Goal: Information Seeking & Learning: Check status

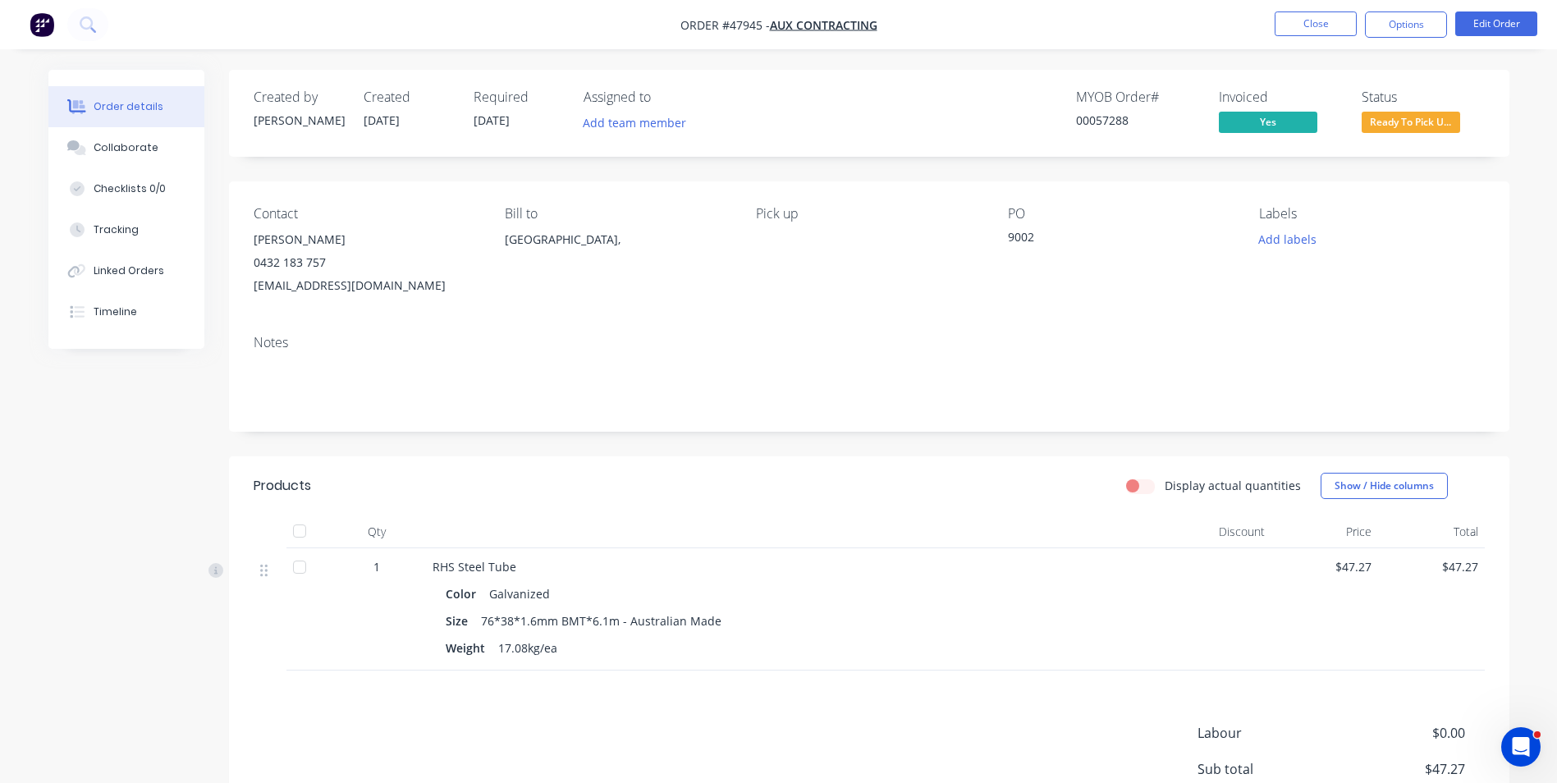
click at [1494, 636] on div "Qty Discount Price Total 1 RHS Steel Tube Color Galvanized Size 76*38*1.6mm BMT…" at bounding box center [869, 592] width 1280 height 155
click at [914, 439] on div "Created by Cathy Created 14/08/25 Required 12/08/25 Assigned to Add team member…" at bounding box center [869, 486] width 1280 height 832
click at [1329, 24] on button "Close" at bounding box center [1315, 23] width 82 height 25
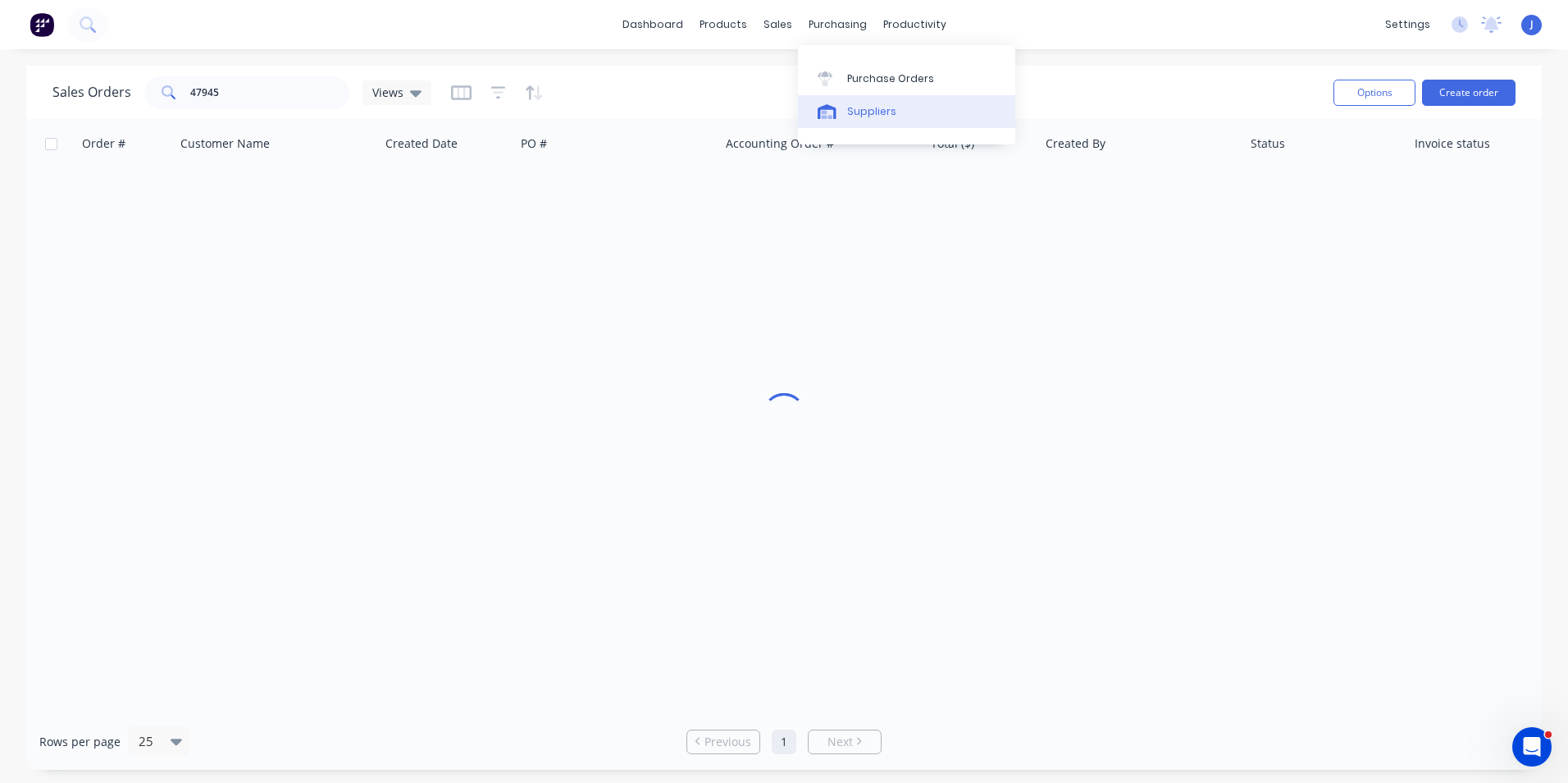
click at [869, 116] on div "Suppliers" at bounding box center [871, 111] width 49 height 15
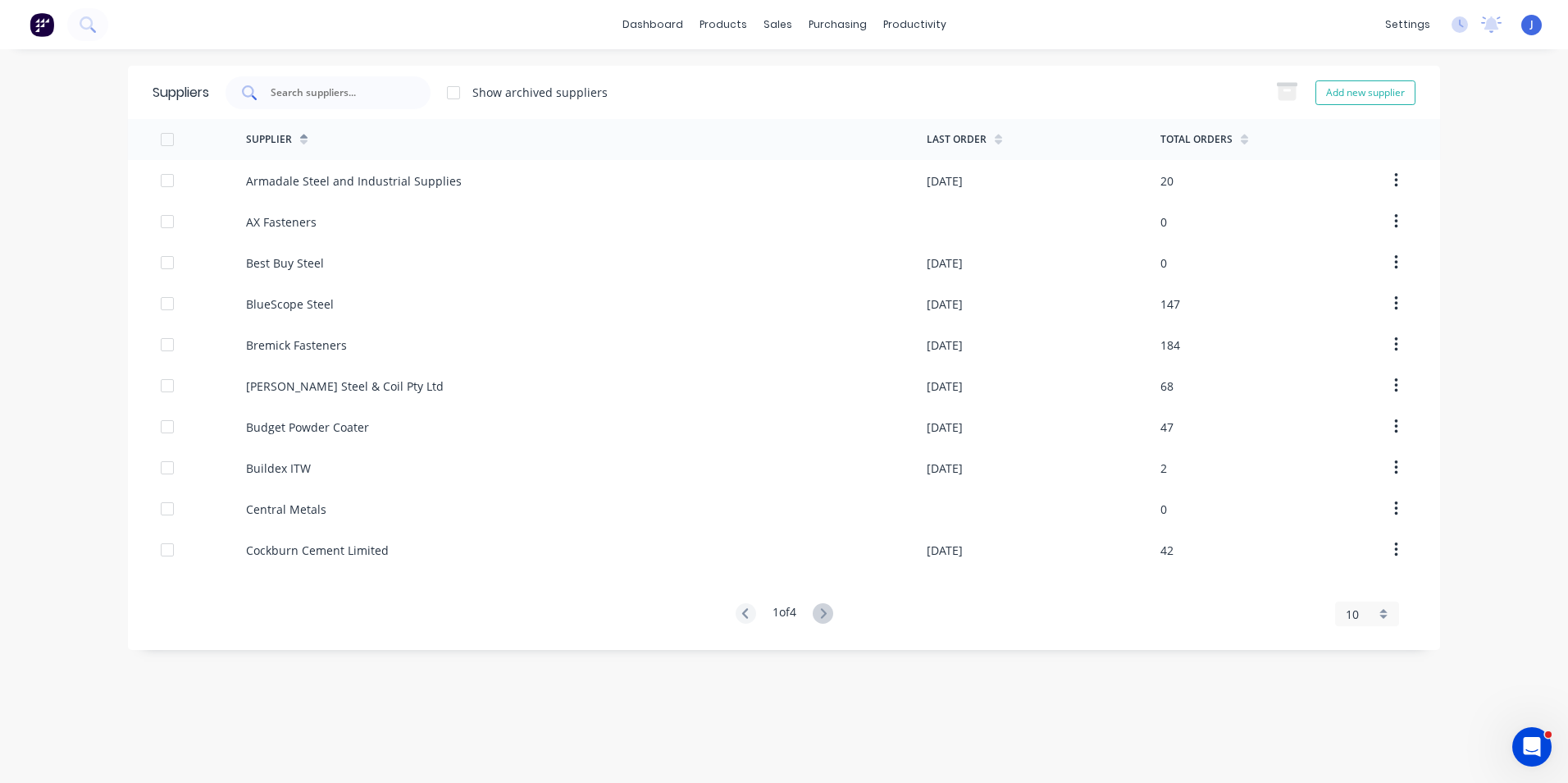
click at [409, 88] on div at bounding box center [328, 92] width 205 height 33
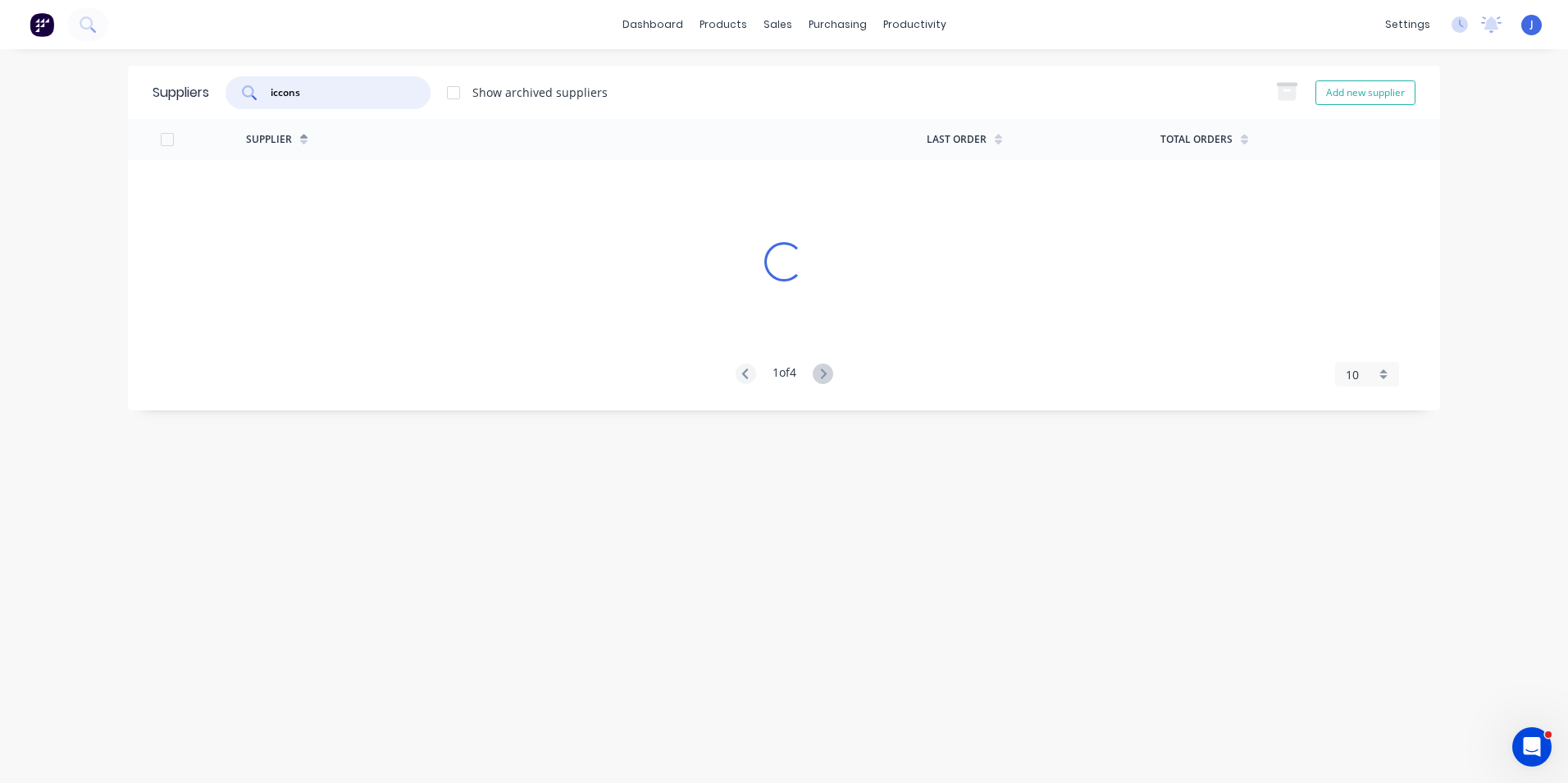
type input "iccons"
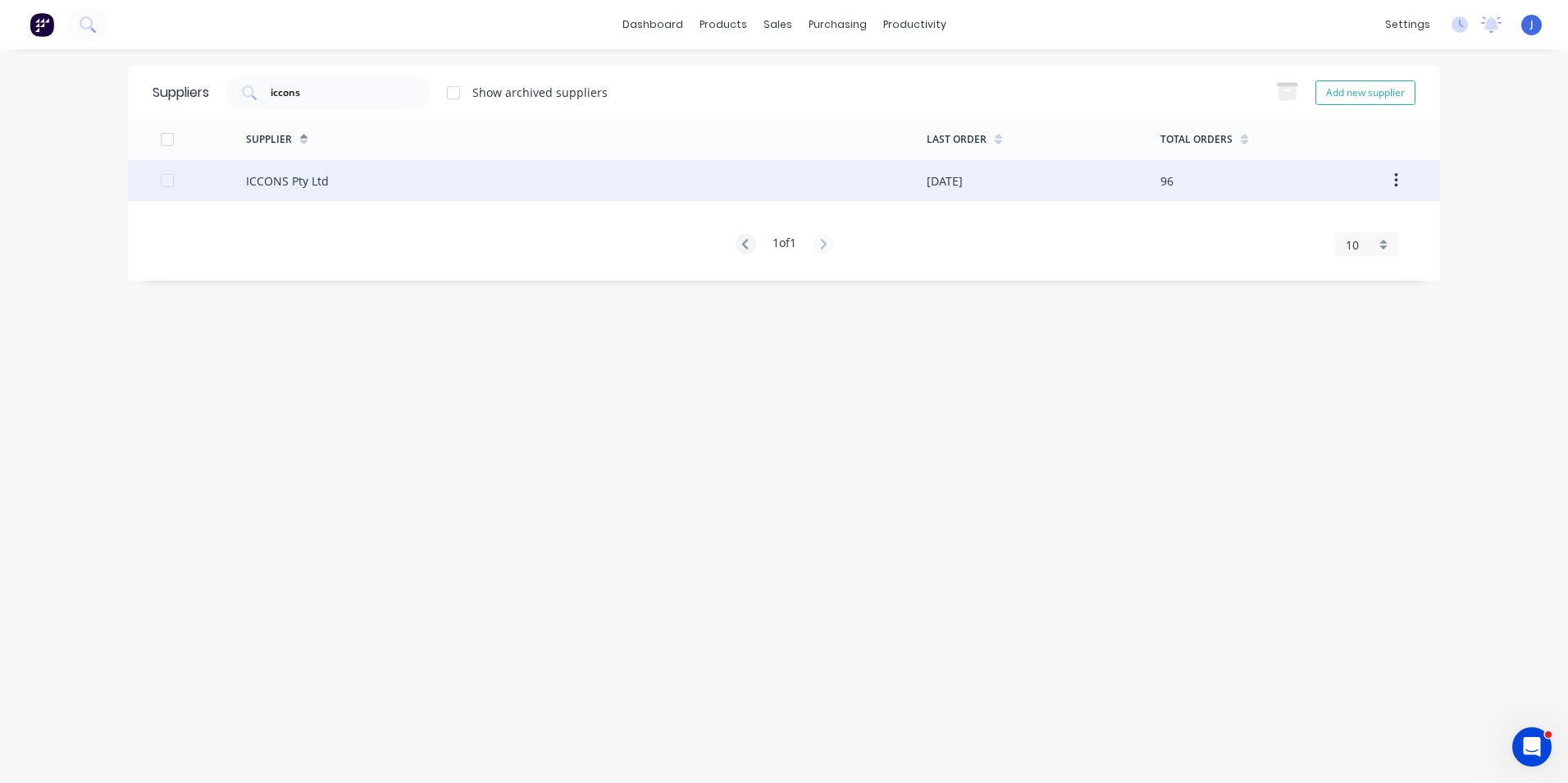
click at [346, 174] on div "ICCONS Pty Ltd" at bounding box center [586, 180] width 681 height 41
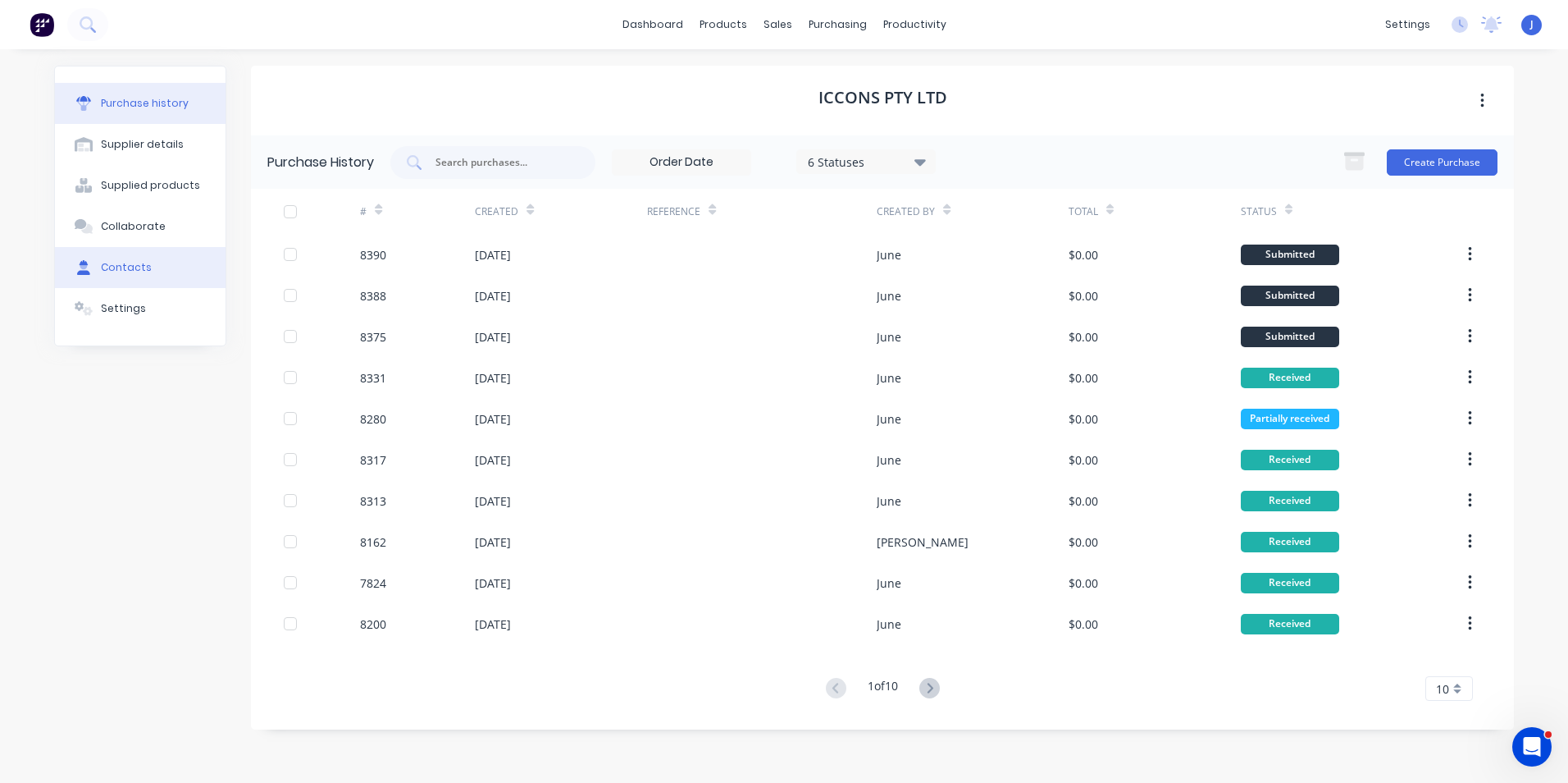
click at [111, 274] on div "Contacts" at bounding box center [126, 267] width 51 height 15
select select "AU"
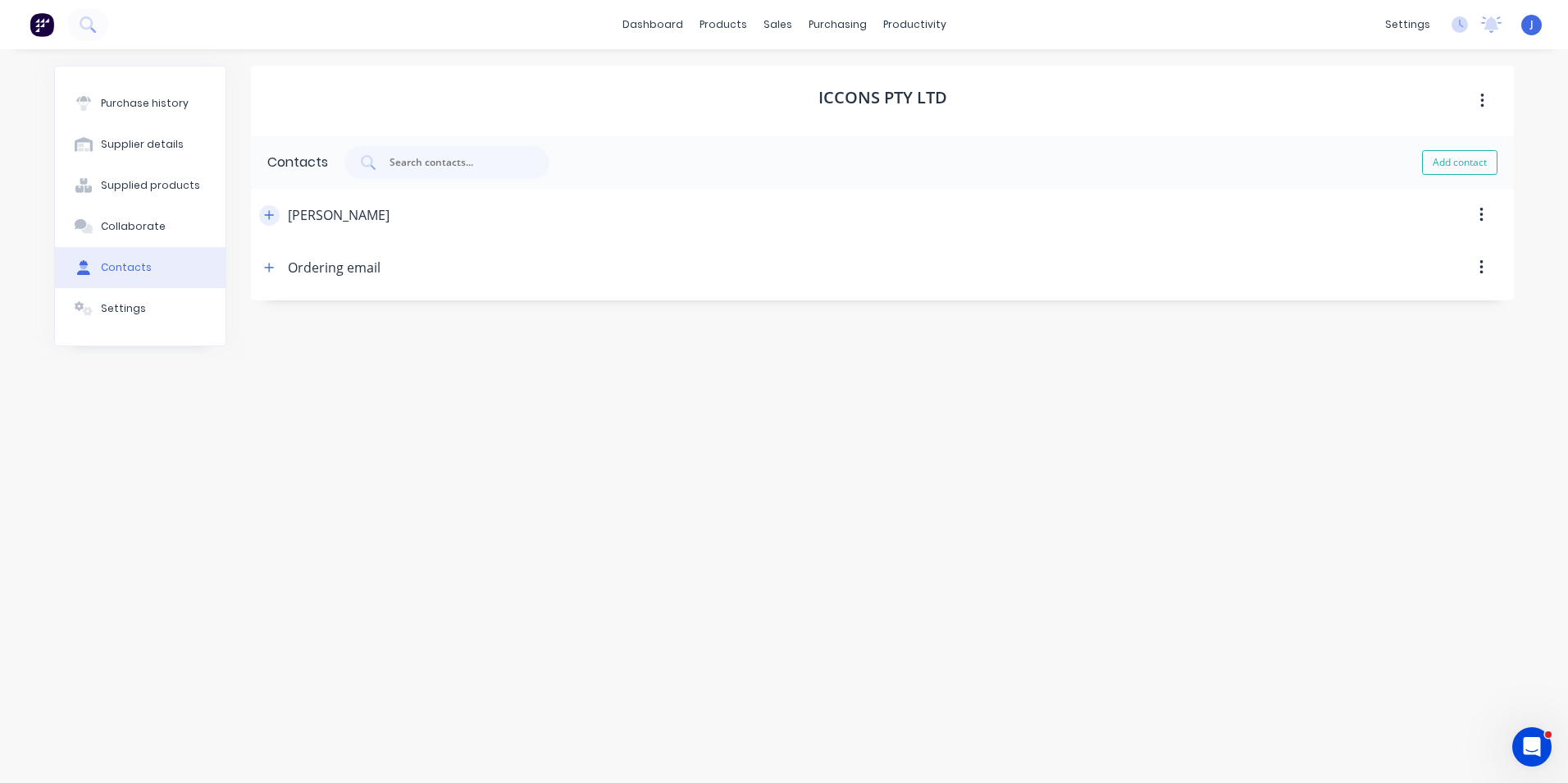
click at [267, 219] on icon "button" at bounding box center [269, 214] width 10 height 11
click at [276, 220] on button "button" at bounding box center [269, 215] width 21 height 21
click at [268, 268] on icon "button" at bounding box center [269, 267] width 9 height 9
click at [273, 268] on icon "button" at bounding box center [269, 267] width 9 height 1
click at [275, 219] on button "button" at bounding box center [269, 215] width 21 height 21
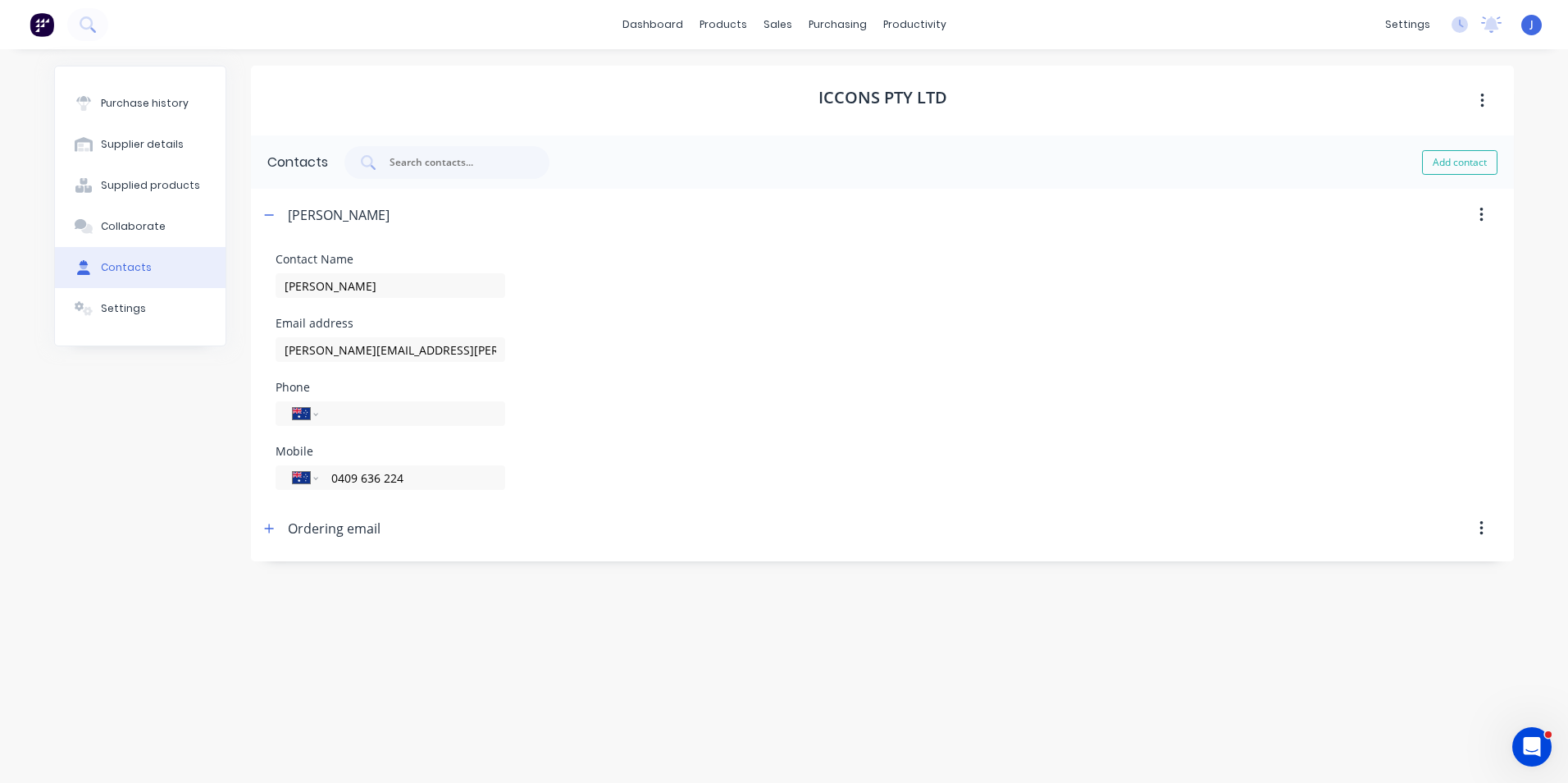
click at [760, 459] on div "Mobile International Afghanistan Åland Islands Albania Algeria American Samoa A…" at bounding box center [882, 468] width 1213 height 44
click at [169, 109] on div "Purchase history" at bounding box center [145, 103] width 88 height 15
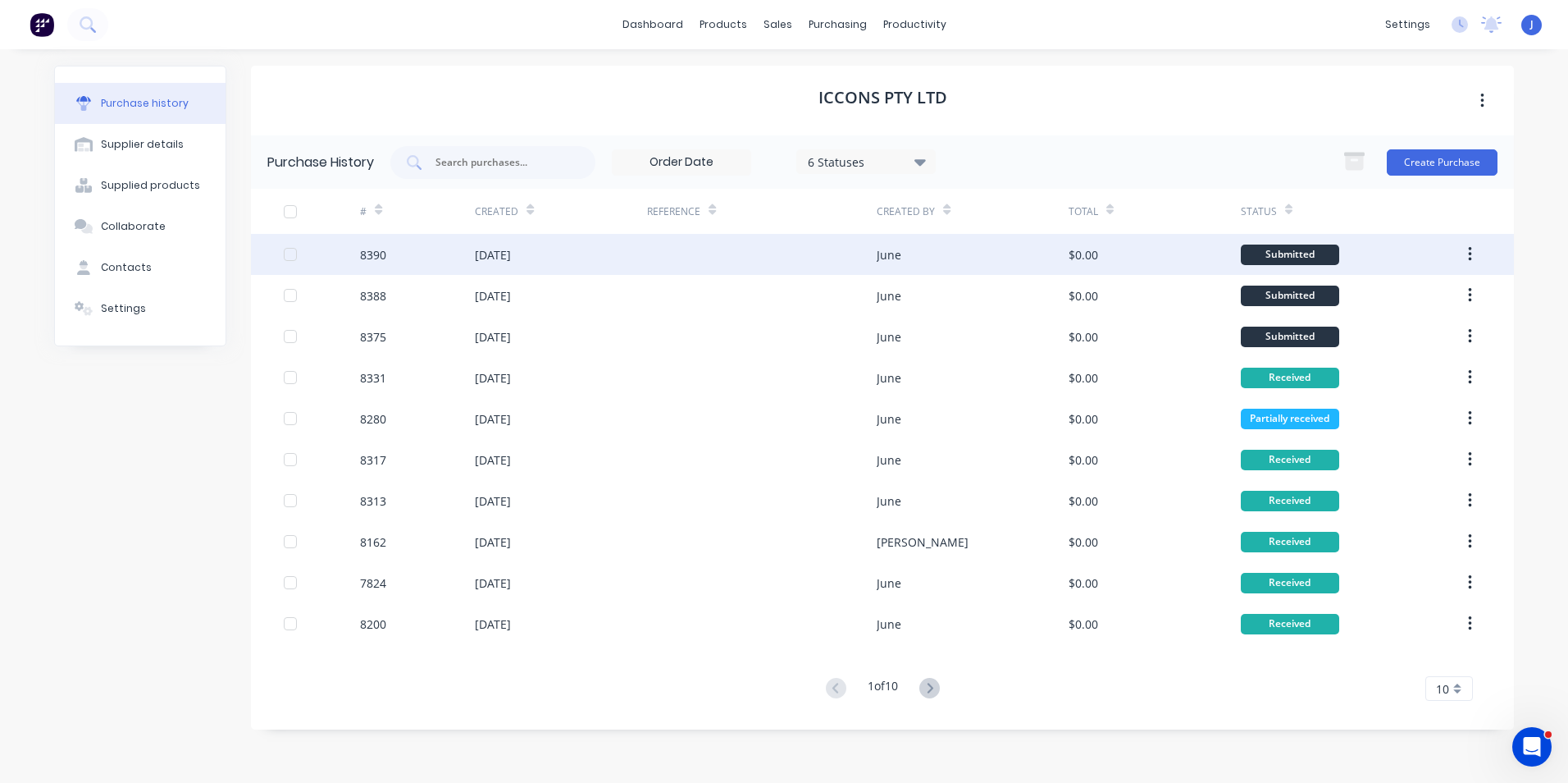
click at [558, 262] on div "12 Aug 2025" at bounding box center [561, 254] width 172 height 41
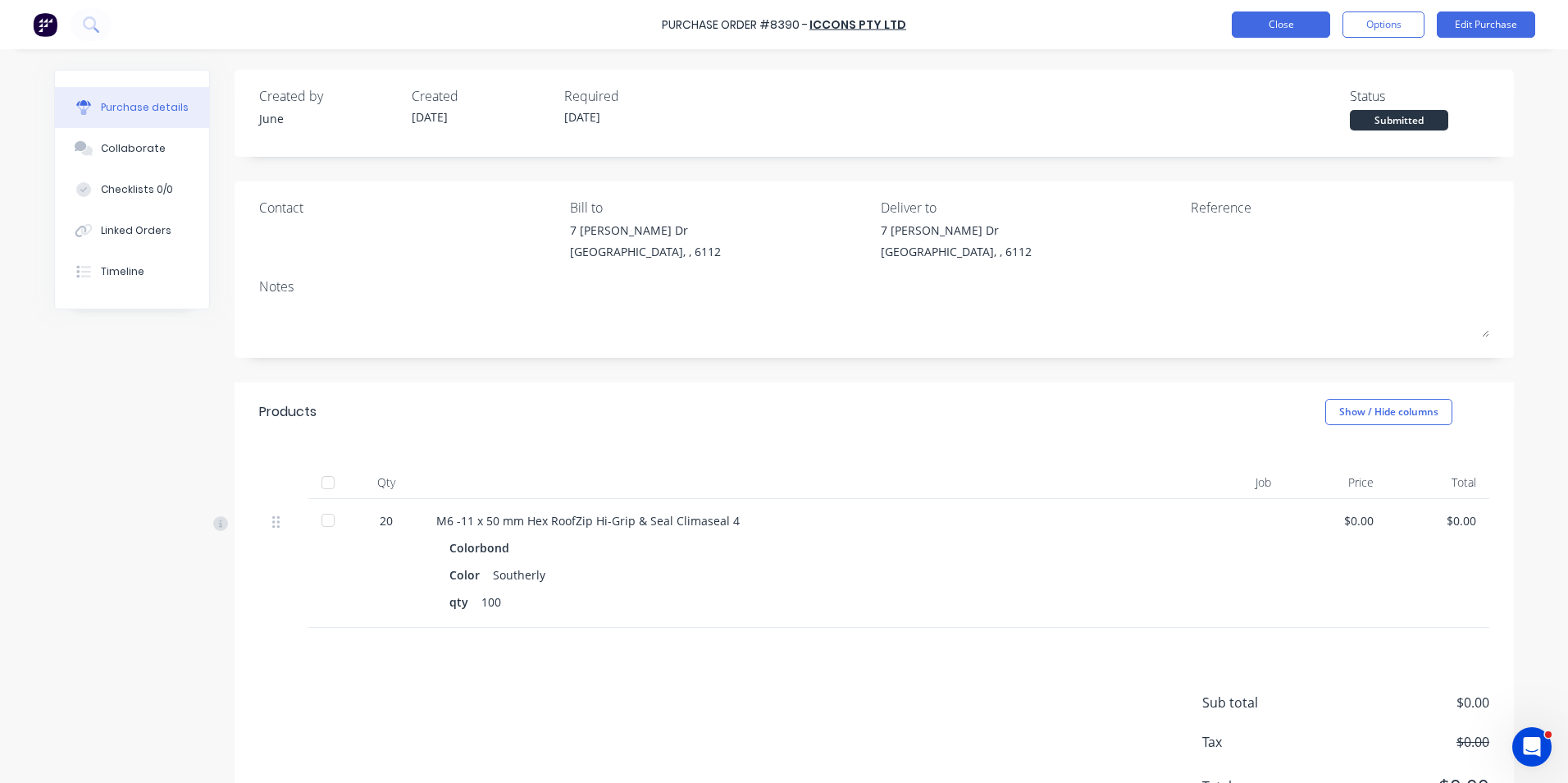
click at [1257, 29] on button "Close" at bounding box center [1281, 24] width 98 height 26
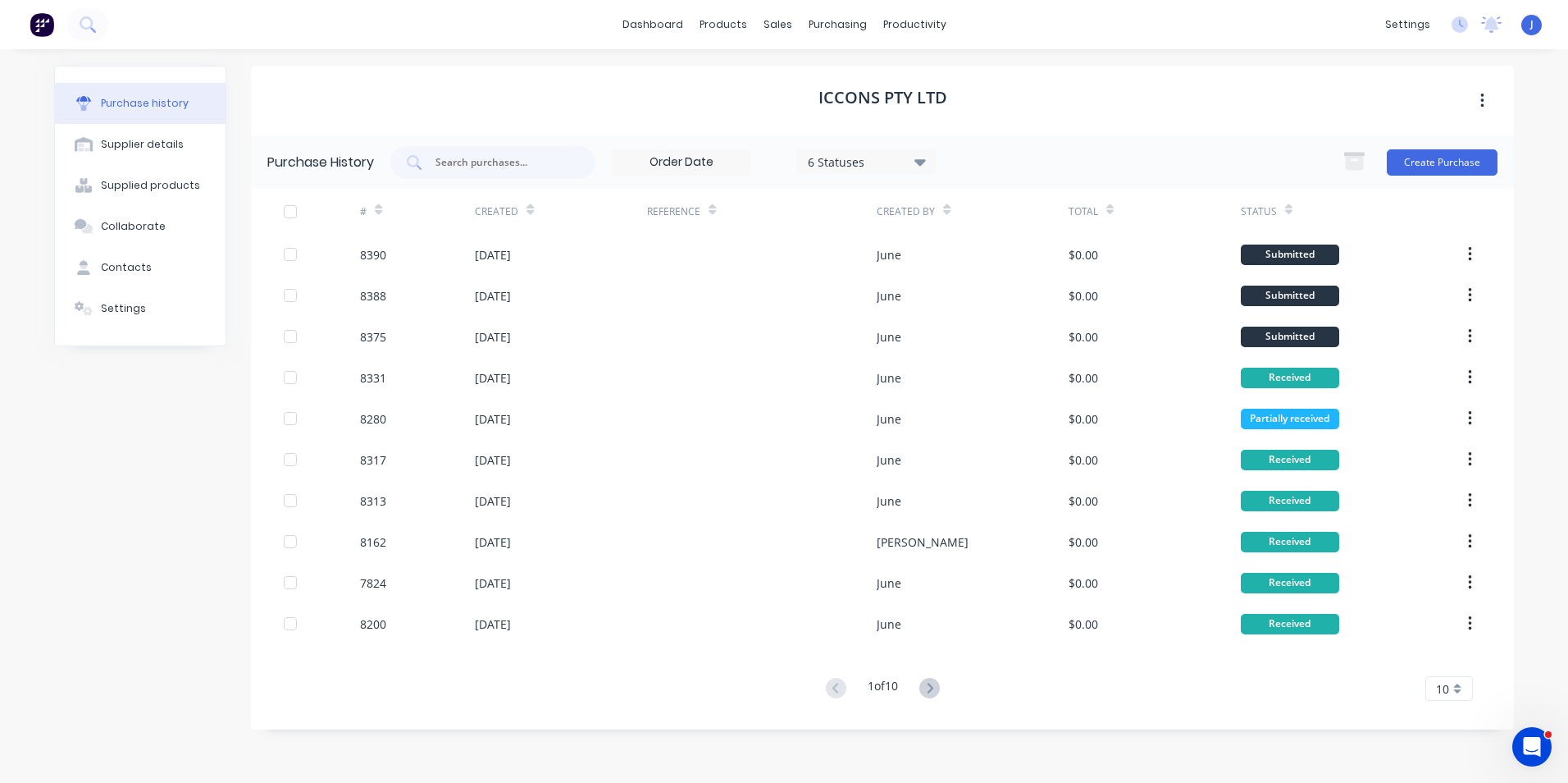
click at [671, 714] on div "Purchase History 6 Statuses 6 Statuses Create Purchase # Created Reference Crea…" at bounding box center [882, 432] width 1263 height 594
click at [592, 98] on div "ICCONS Pty Ltd" at bounding box center [882, 101] width 1263 height 70
click at [98, 535] on div "Purchase history Supplier details Supplied products Collaborate Contacts Settin…" at bounding box center [140, 408] width 172 height 684
click at [141, 512] on div "Purchase history Supplier details Supplied products Collaborate Contacts Settin…" at bounding box center [140, 408] width 172 height 684
click at [743, 679] on div "1 of 10 10 5 10 15 20 25 30 35" at bounding box center [882, 689] width 1263 height 24
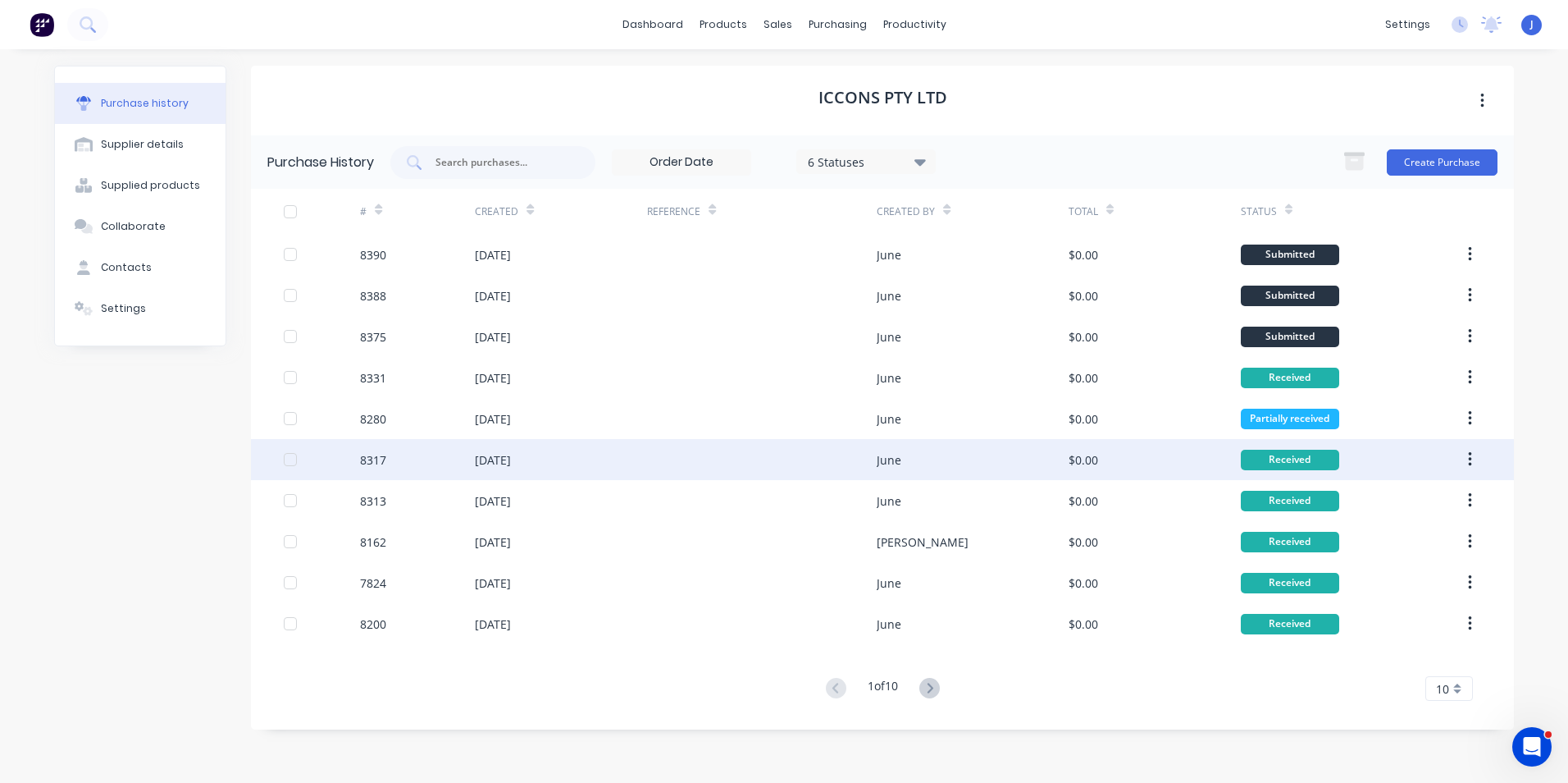
click at [1172, 444] on div "$0.00" at bounding box center [1154, 459] width 172 height 41
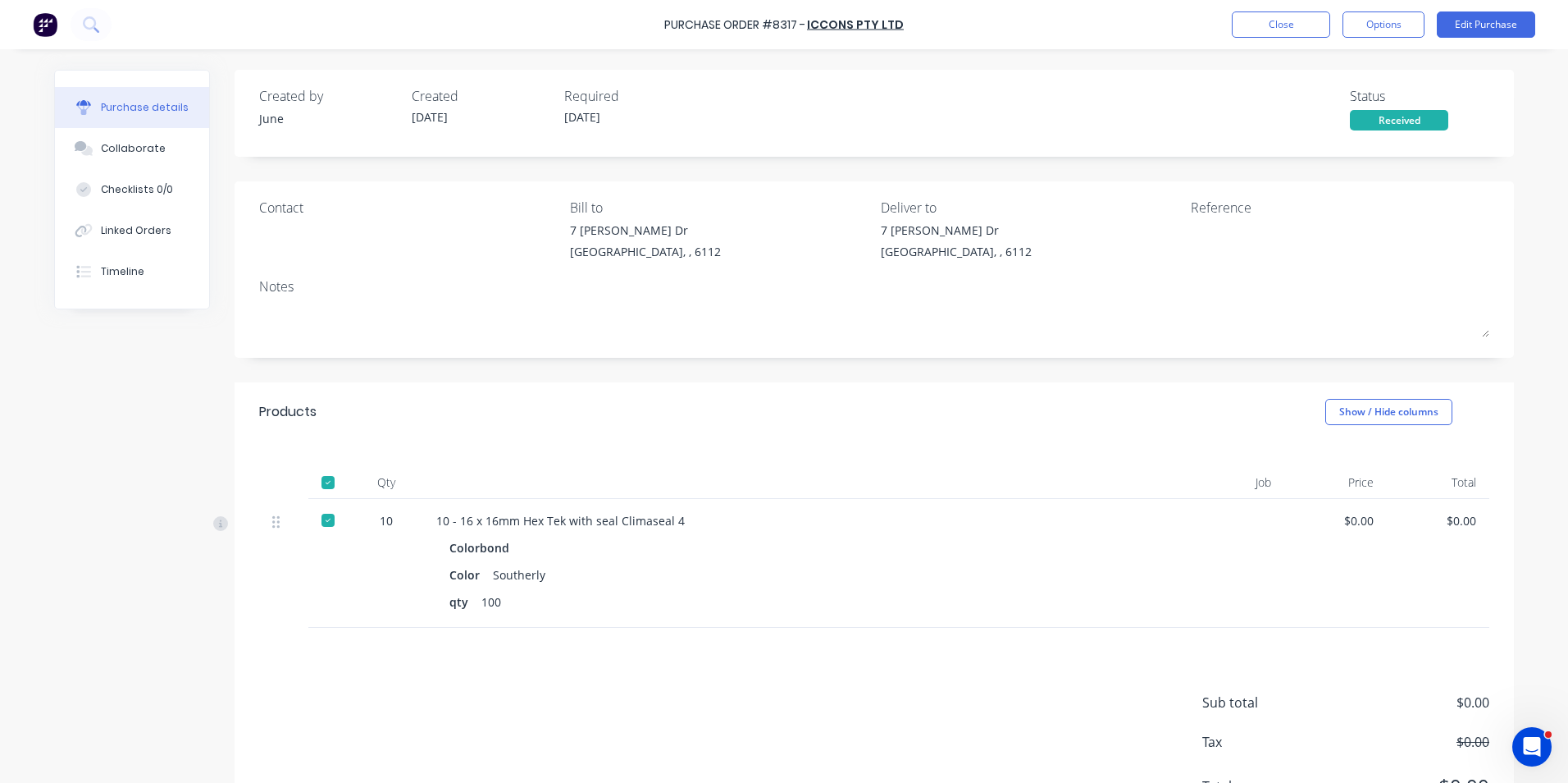
click at [1264, 9] on div "Purchase Order #8317 - ICCONS Pty Ltd Close Options Edit Purchase" at bounding box center [784, 24] width 1568 height 49
drag, startPoint x: 1264, startPoint y: 8, endPoint x: 1259, endPoint y: 16, distance: 9.4
click at [1259, 14] on div "Purchase Order #8317 - ICCONS Pty Ltd Close Options Edit Purchase" at bounding box center [784, 24] width 1568 height 49
click at [1259, 16] on button "Close" at bounding box center [1281, 24] width 98 height 26
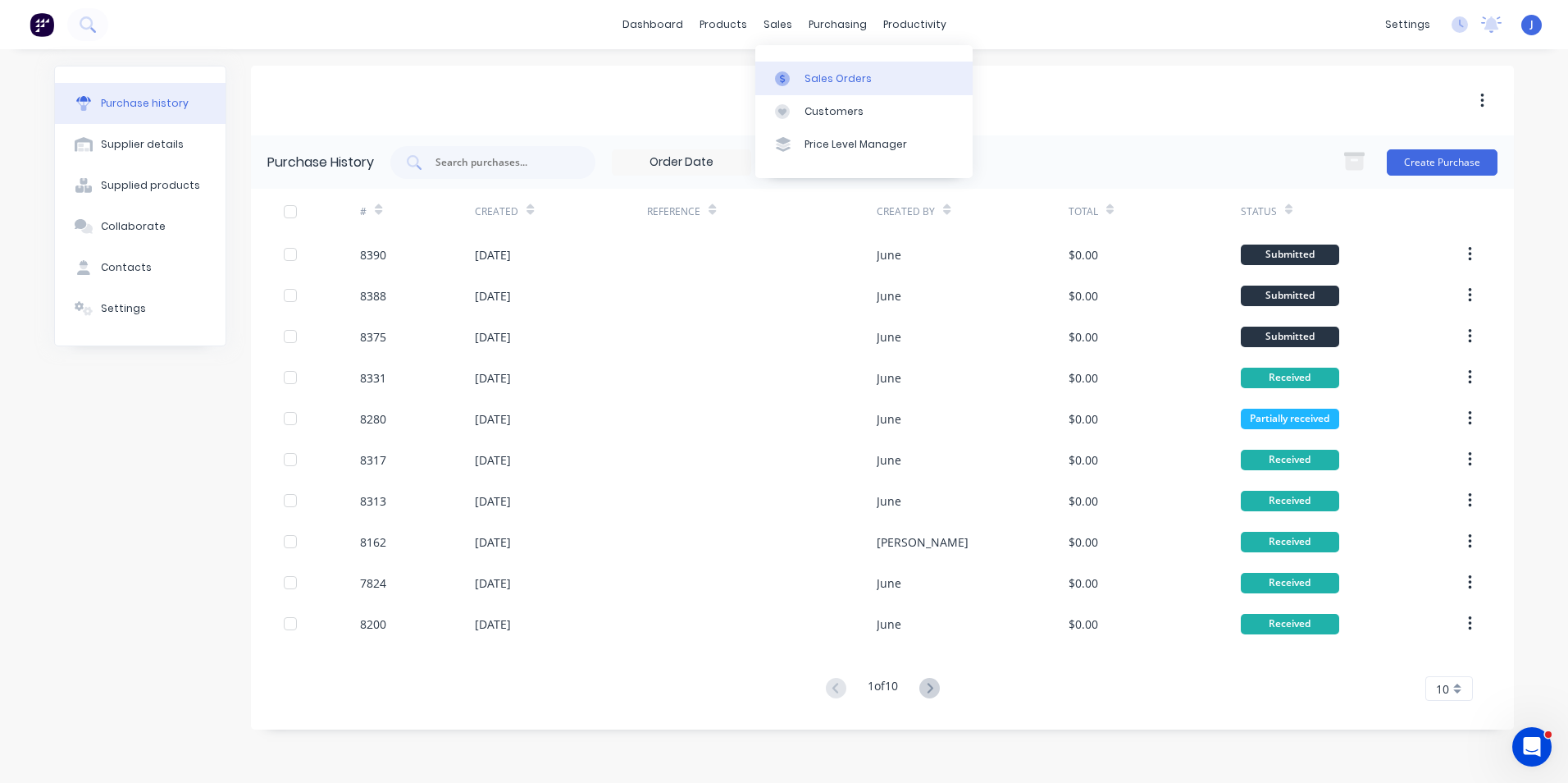
click at [783, 71] on icon at bounding box center [782, 78] width 15 height 15
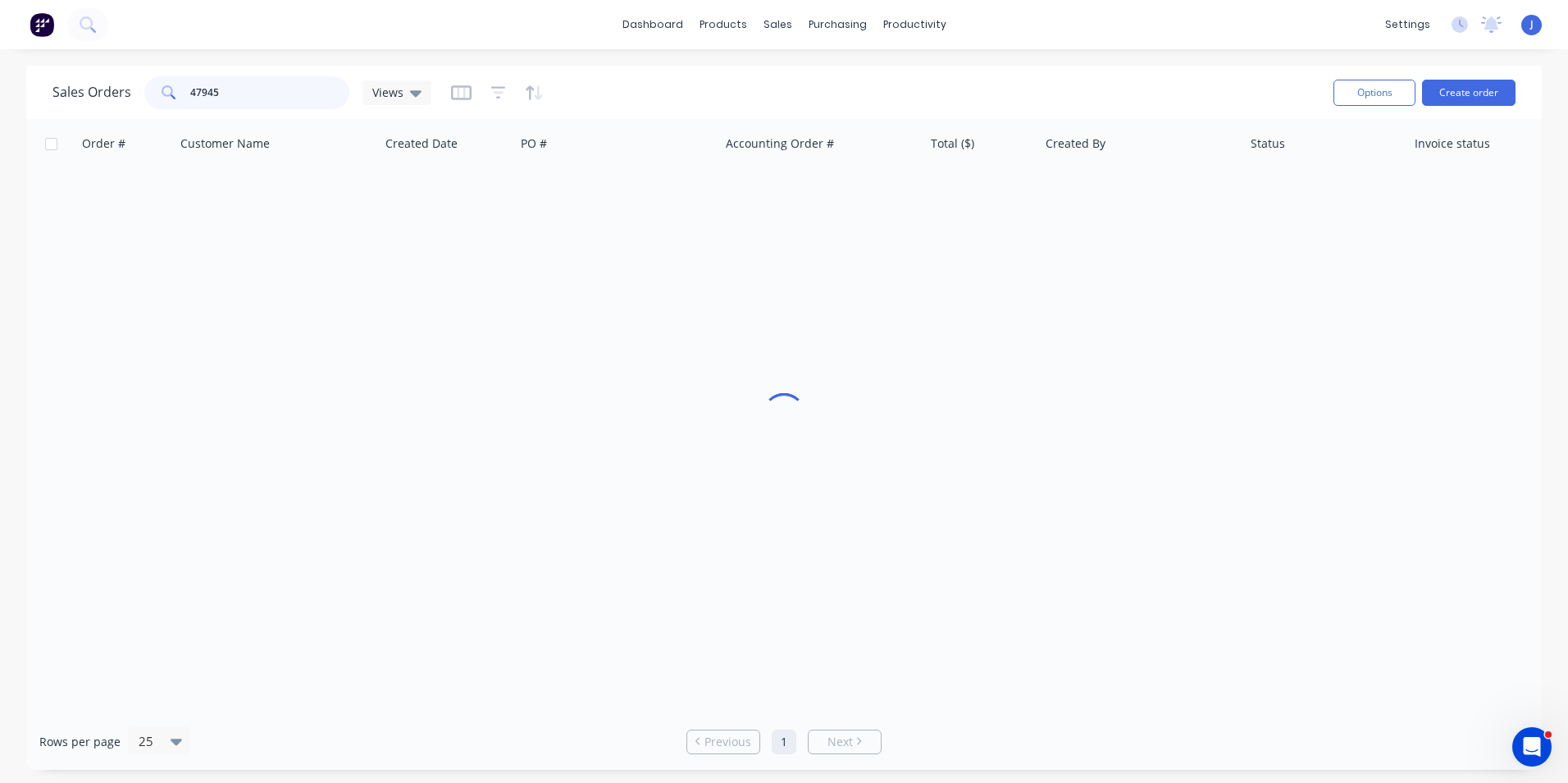
drag, startPoint x: 236, startPoint y: 94, endPoint x: 144, endPoint y: 98, distance: 92.1
click at [144, 98] on div "47945" at bounding box center [246, 92] width 205 height 33
type input "47961"
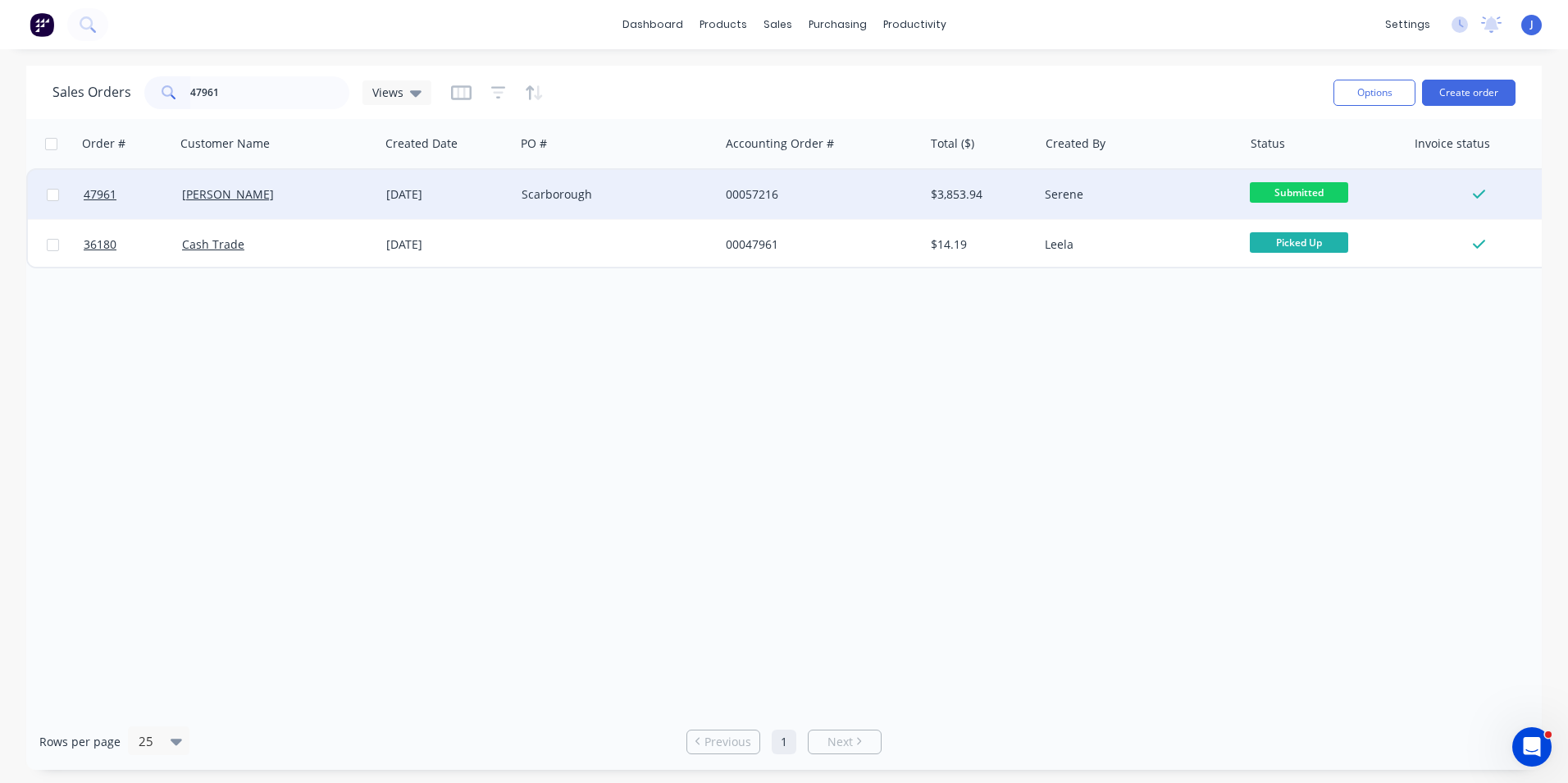
click at [349, 188] on div "[PERSON_NAME]" at bounding box center [273, 194] width 182 height 16
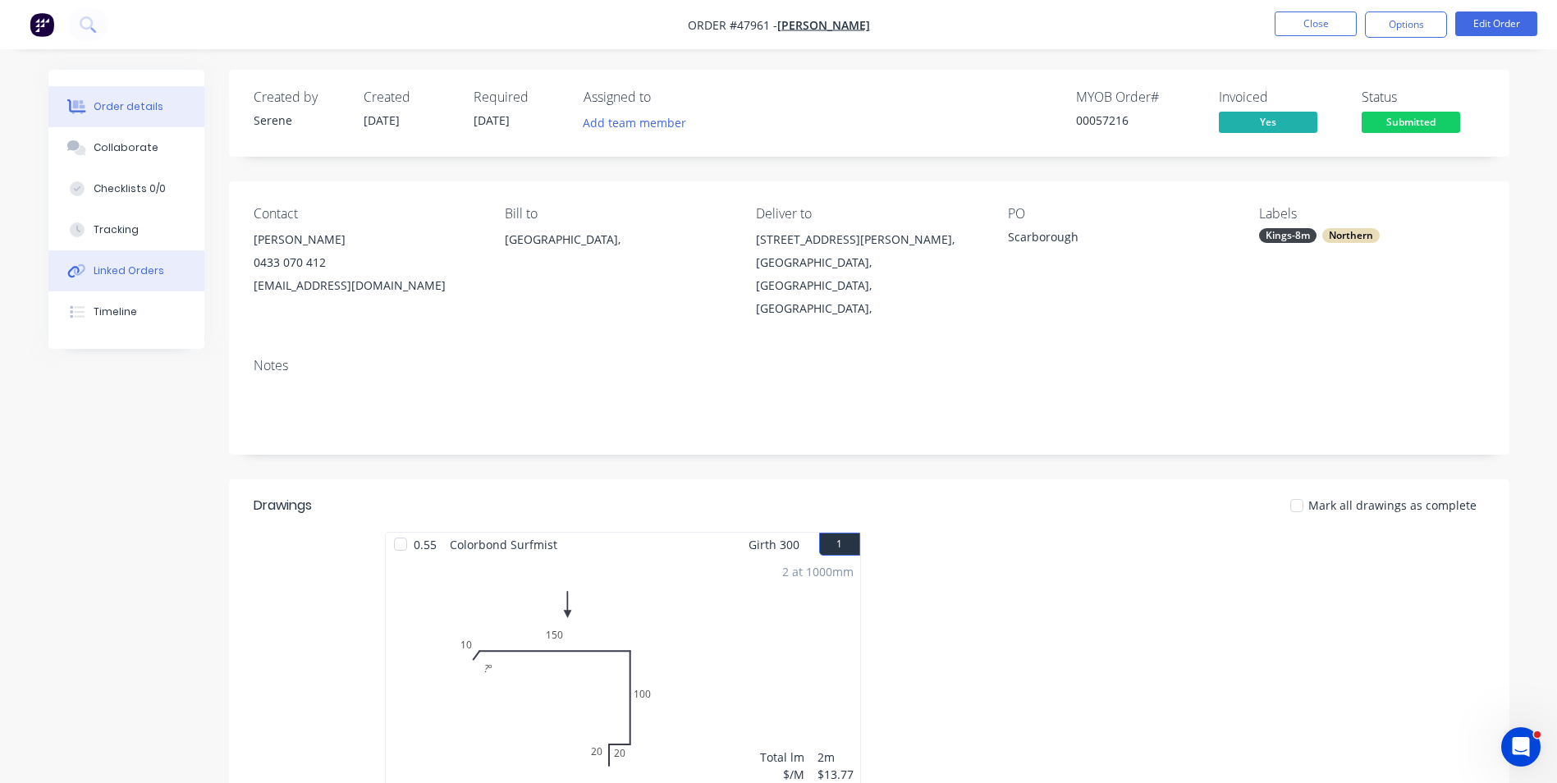
click at [131, 258] on button "Linked Orders" at bounding box center [126, 270] width 156 height 41
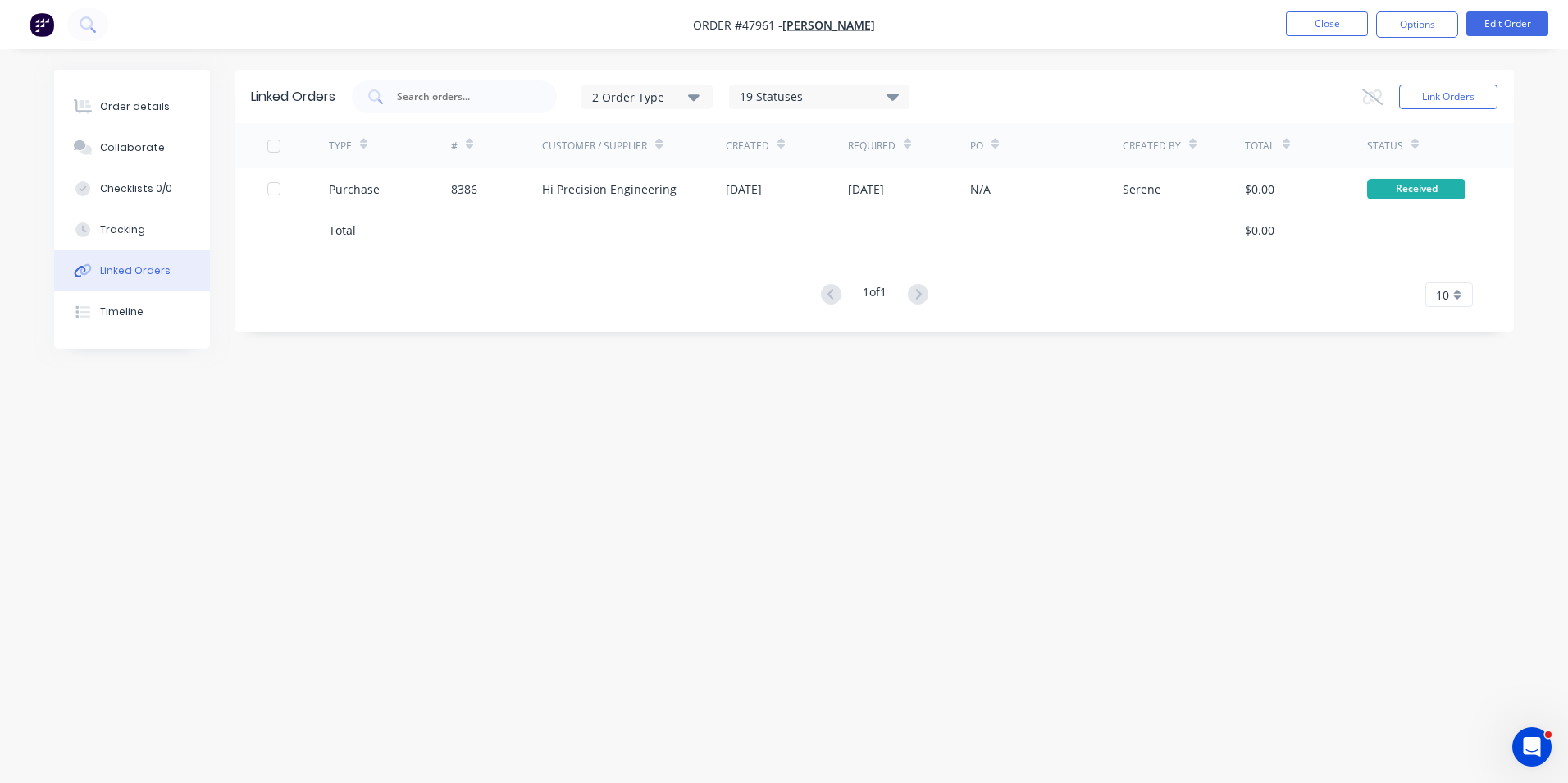
click at [761, 382] on div "Linked Orders 2 Order Type 19 Statuses Sales Order Status All Archived Draft Qu…" at bounding box center [784, 360] width 1460 height 581
click at [1305, 32] on button "Close" at bounding box center [1327, 23] width 82 height 25
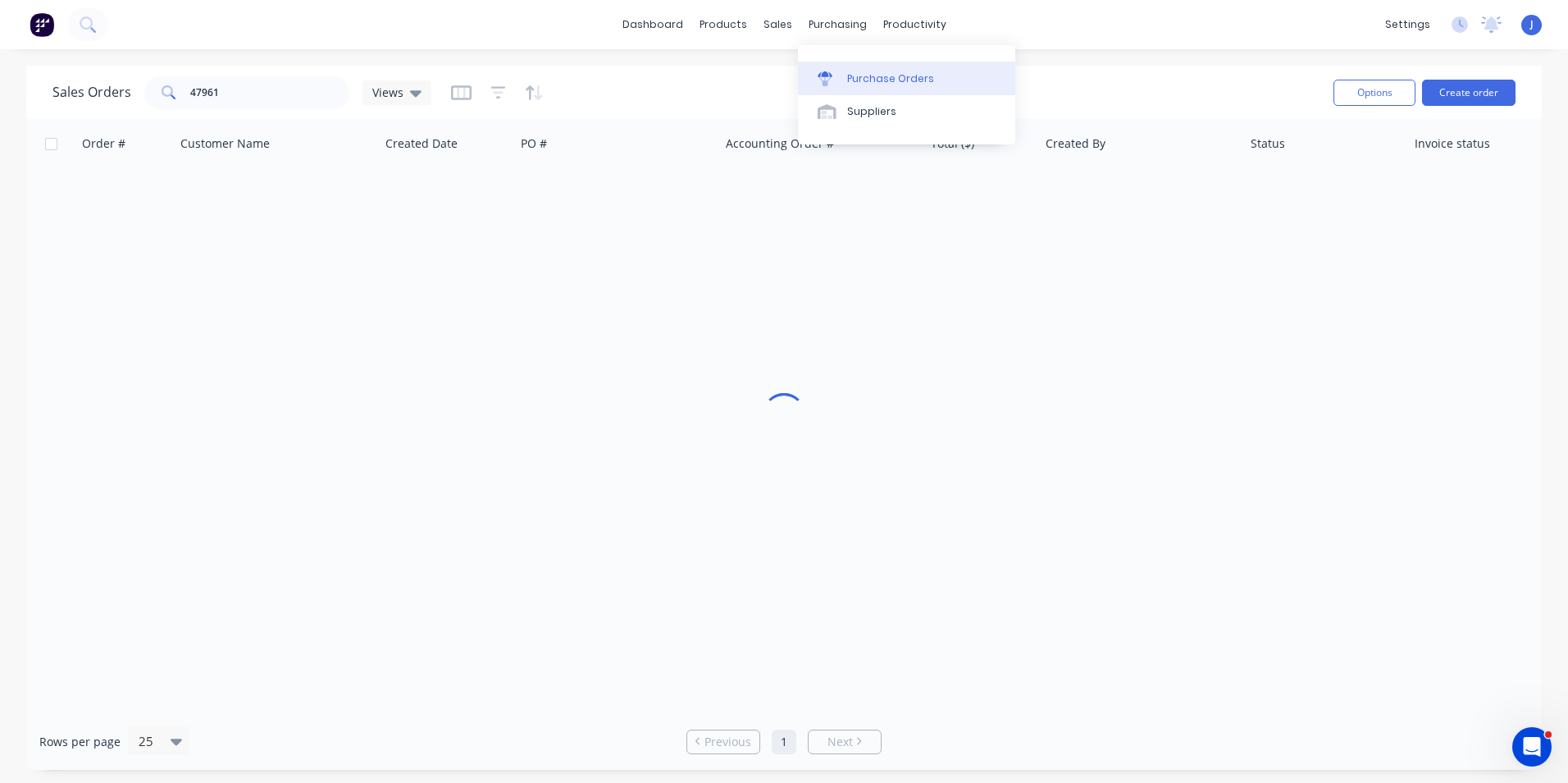
click at [833, 71] on div at bounding box center [829, 78] width 25 height 15
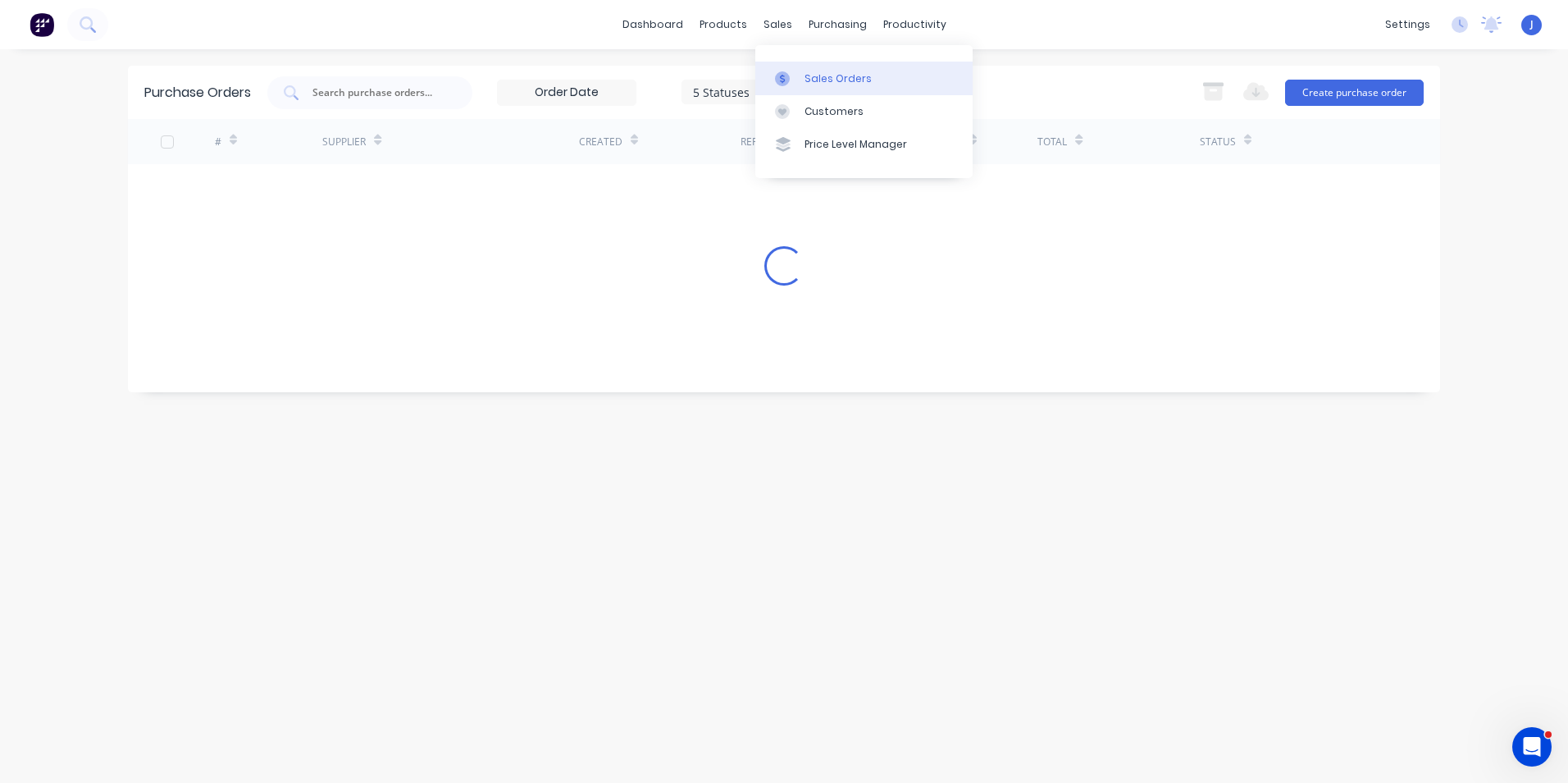
click at [786, 68] on link "Sales Orders" at bounding box center [863, 78] width 217 height 33
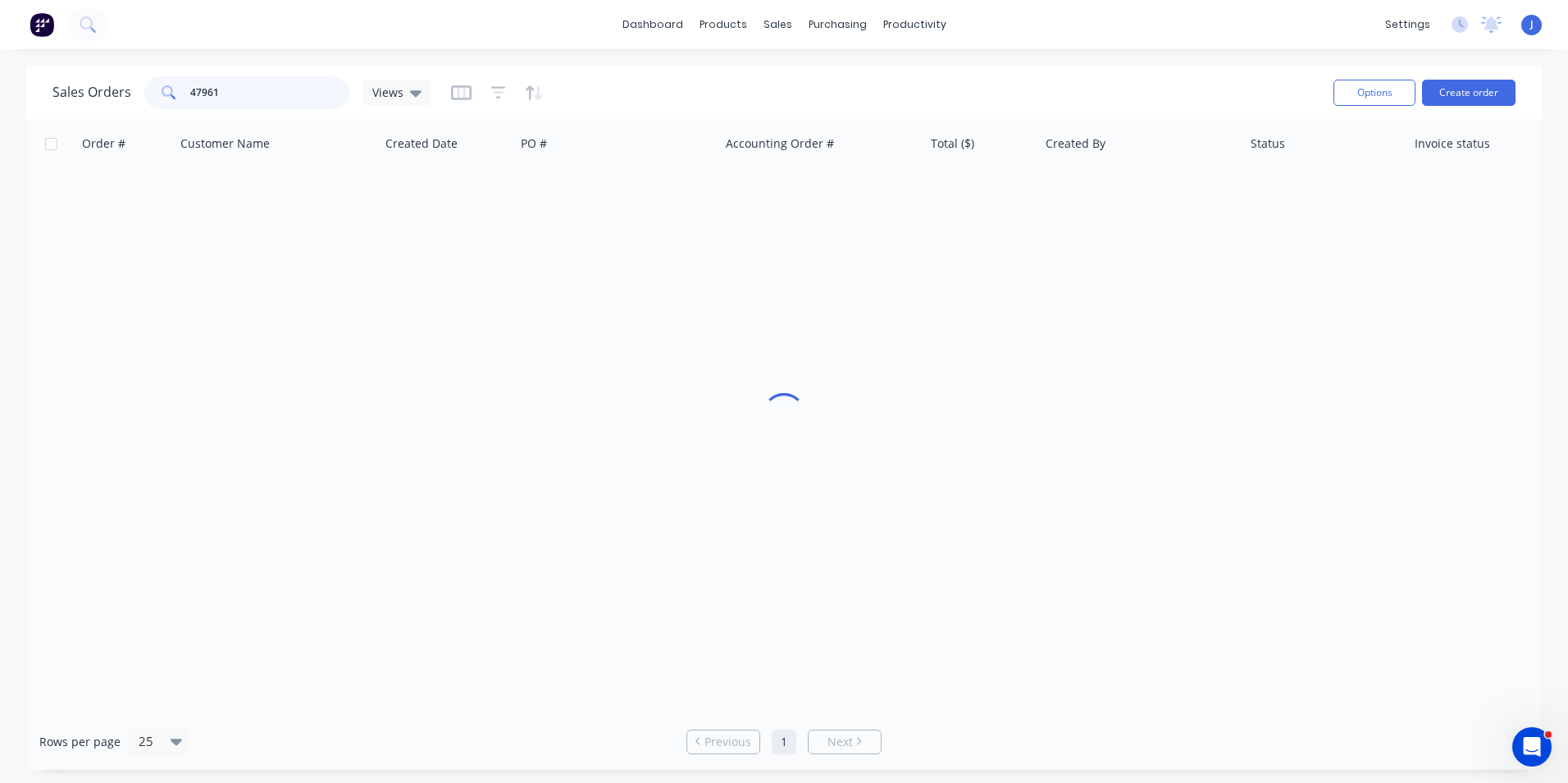
drag, startPoint x: 256, startPoint y: 105, endPoint x: 159, endPoint y: 105, distance: 97.0
click at [162, 105] on div "47961" at bounding box center [246, 92] width 205 height 33
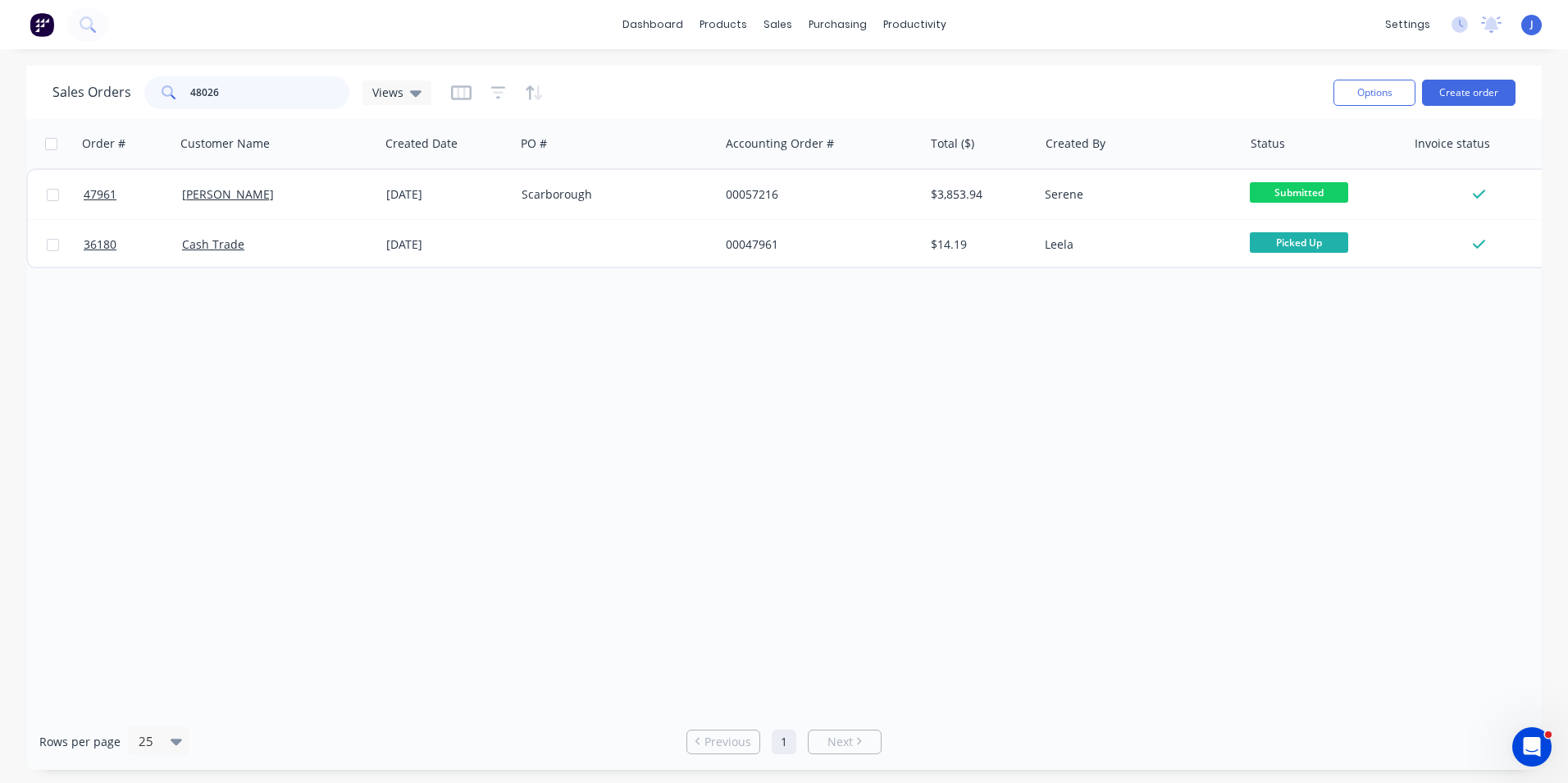
type input "48026"
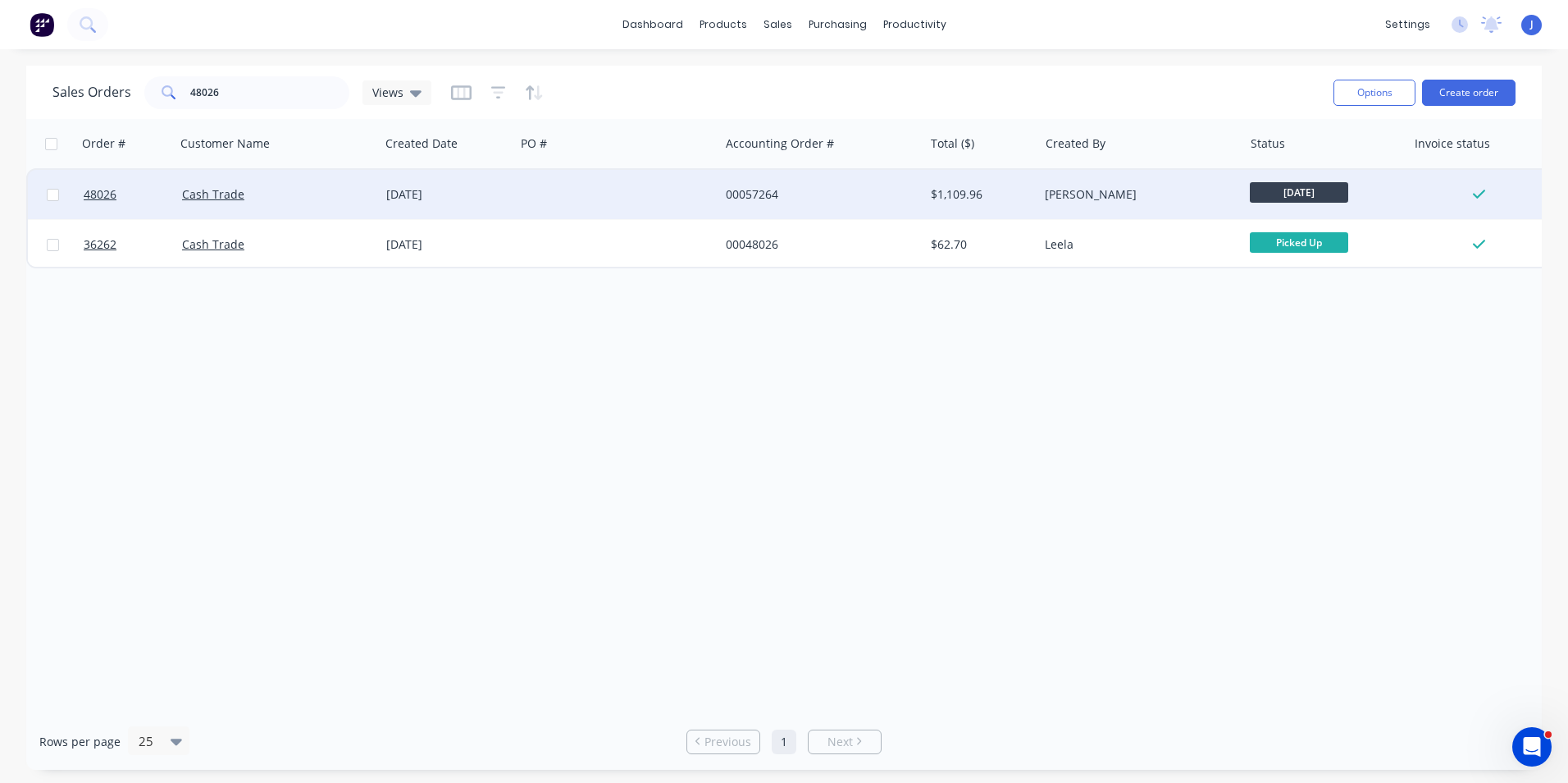
click at [548, 198] on div at bounding box center [617, 194] width 204 height 49
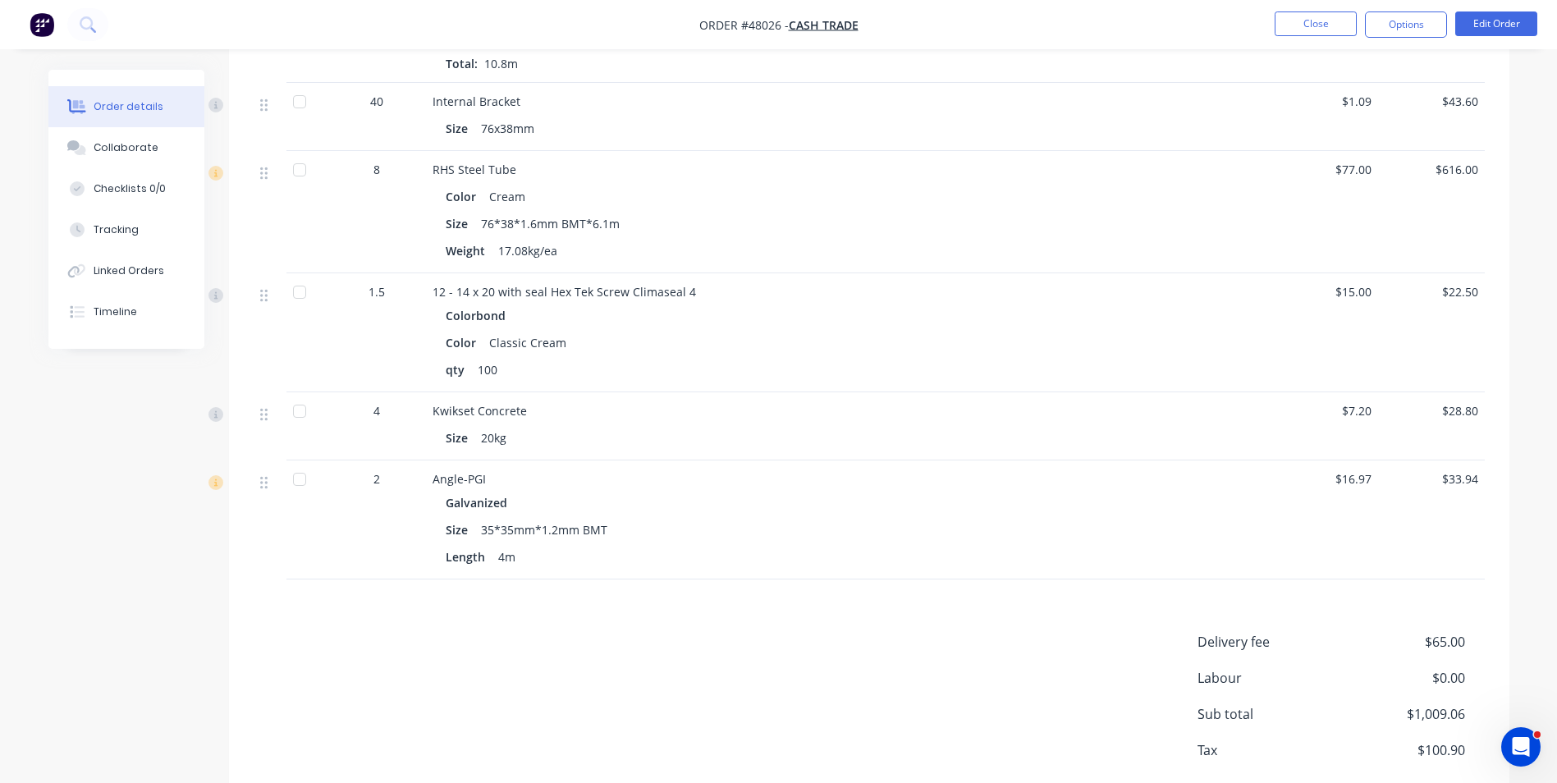
scroll to position [1073, 0]
